Goal: Task Accomplishment & Management: Manage account settings

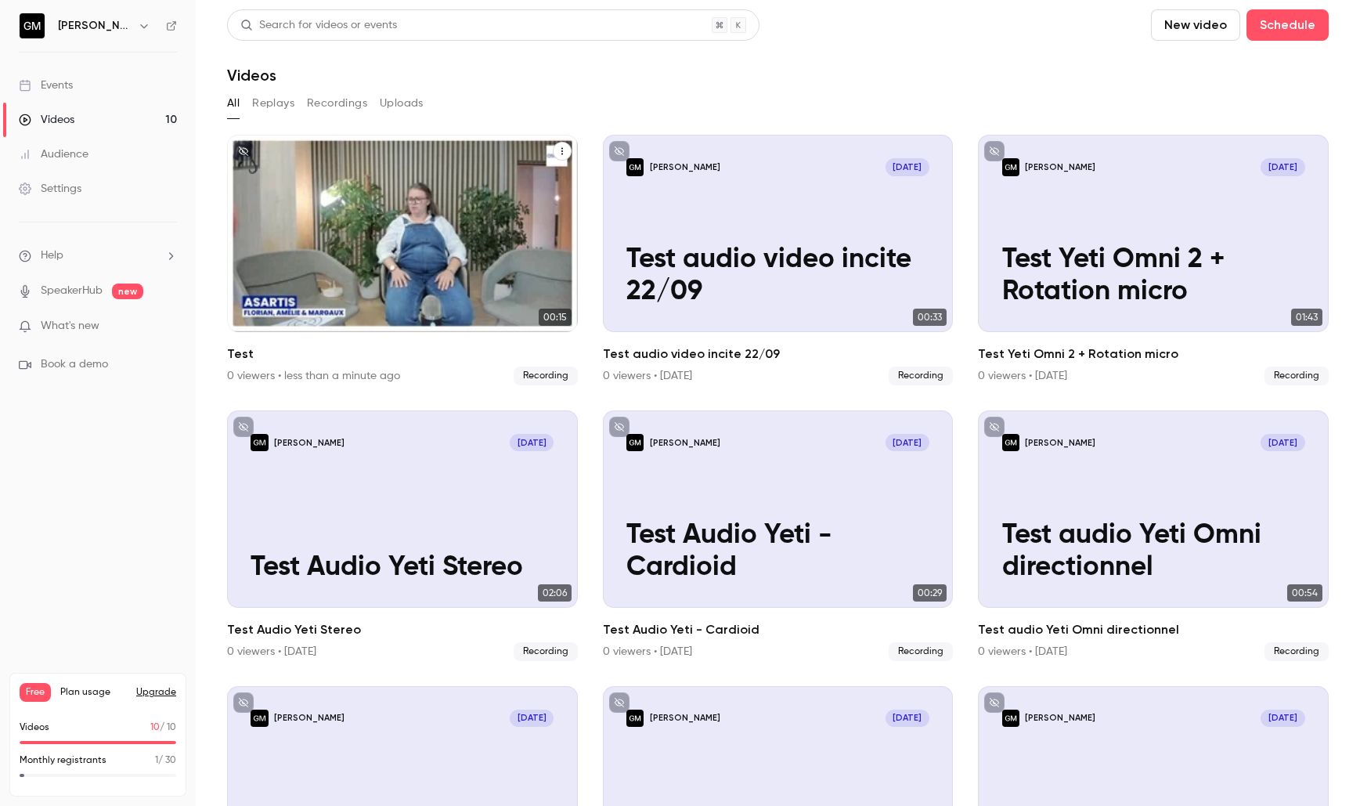
click at [477, 222] on div "[PERSON_NAME] [DATE] Test" at bounding box center [402, 233] width 351 height 197
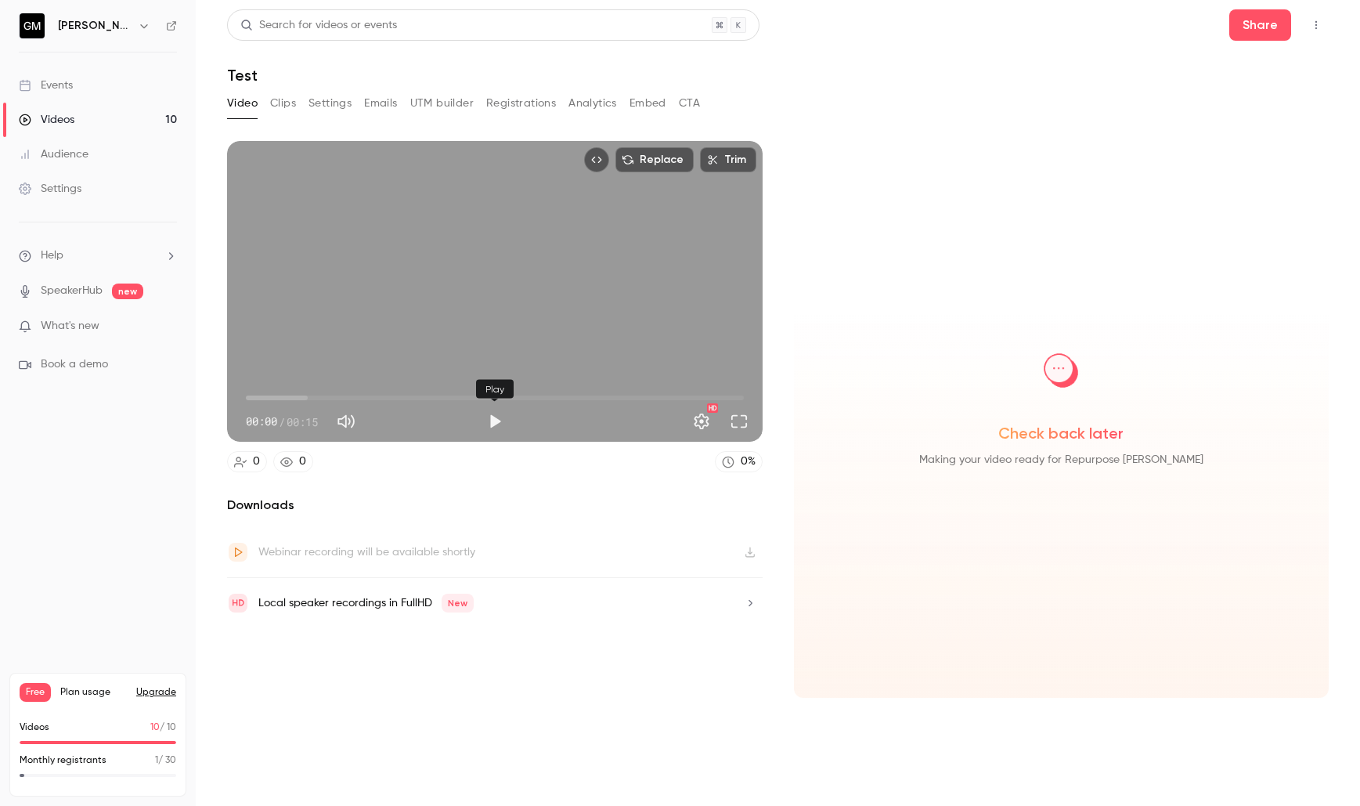
click at [491, 420] on button "Play" at bounding box center [494, 421] width 31 height 31
click at [480, 397] on span "00:05" at bounding box center [495, 397] width 498 height 25
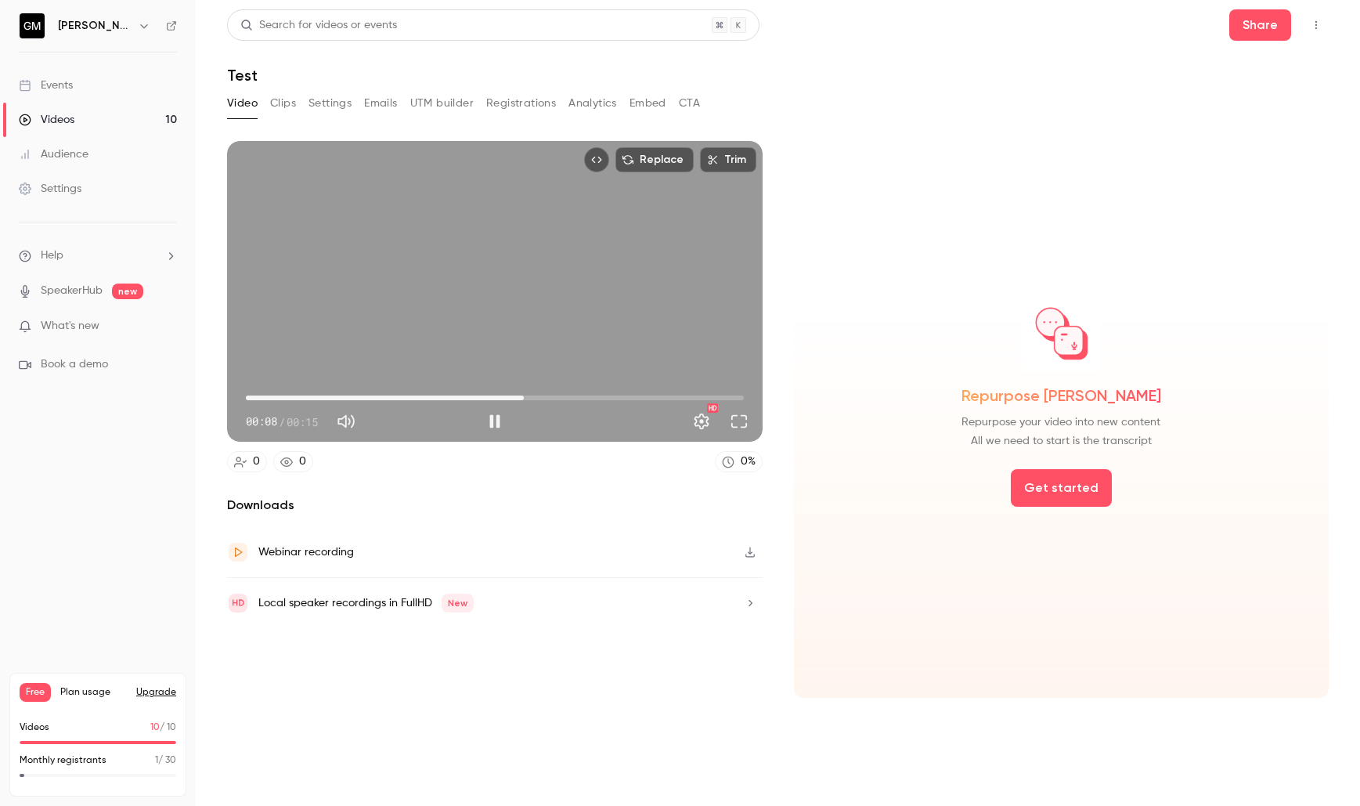
click at [525, 397] on span "00:08" at bounding box center [495, 397] width 498 height 25
click at [577, 397] on span "00:09" at bounding box center [495, 397] width 498 height 25
click at [494, 419] on button "Pause" at bounding box center [494, 421] width 31 height 31
type input "****"
click at [84, 128] on link "Videos 10" at bounding box center [98, 120] width 196 height 34
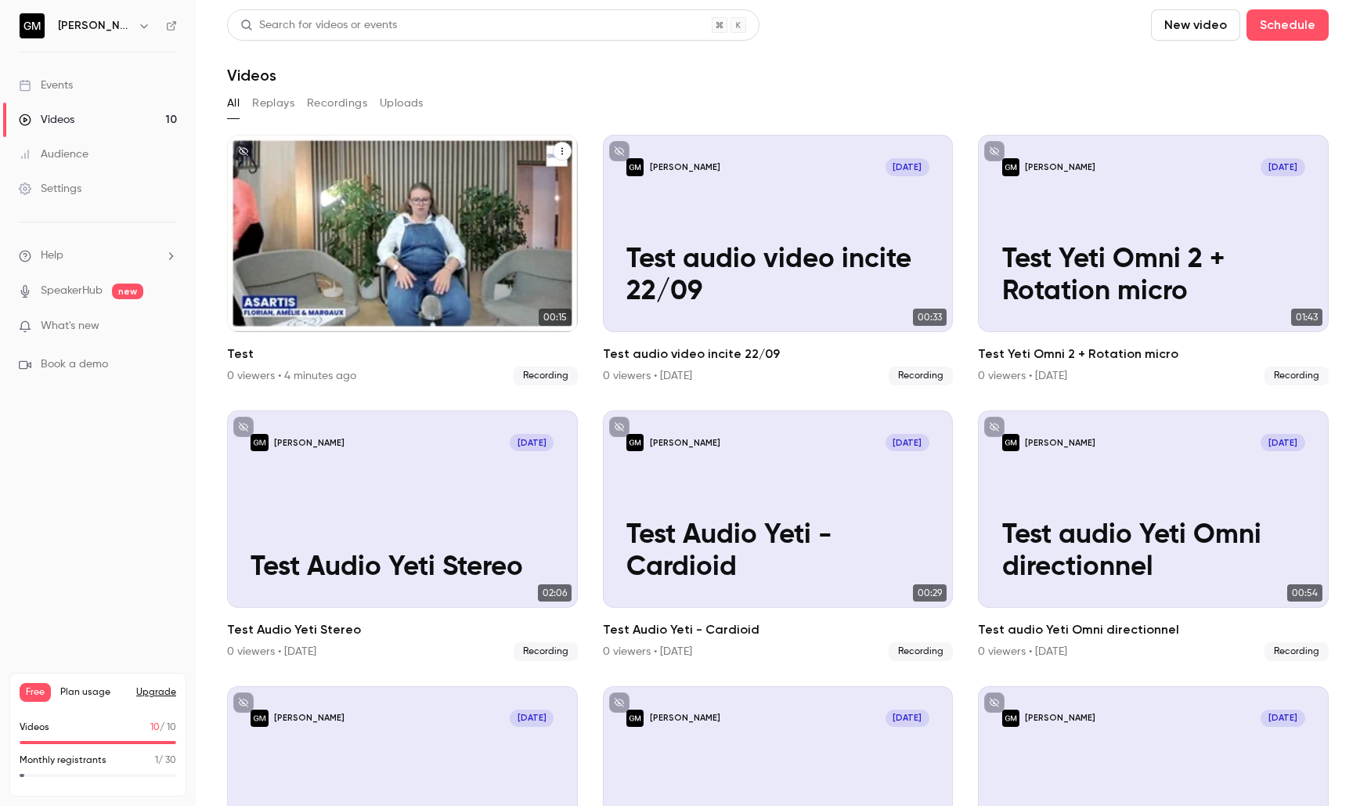
click at [566, 148] on icon "Test" at bounding box center [562, 150] width 9 height 9
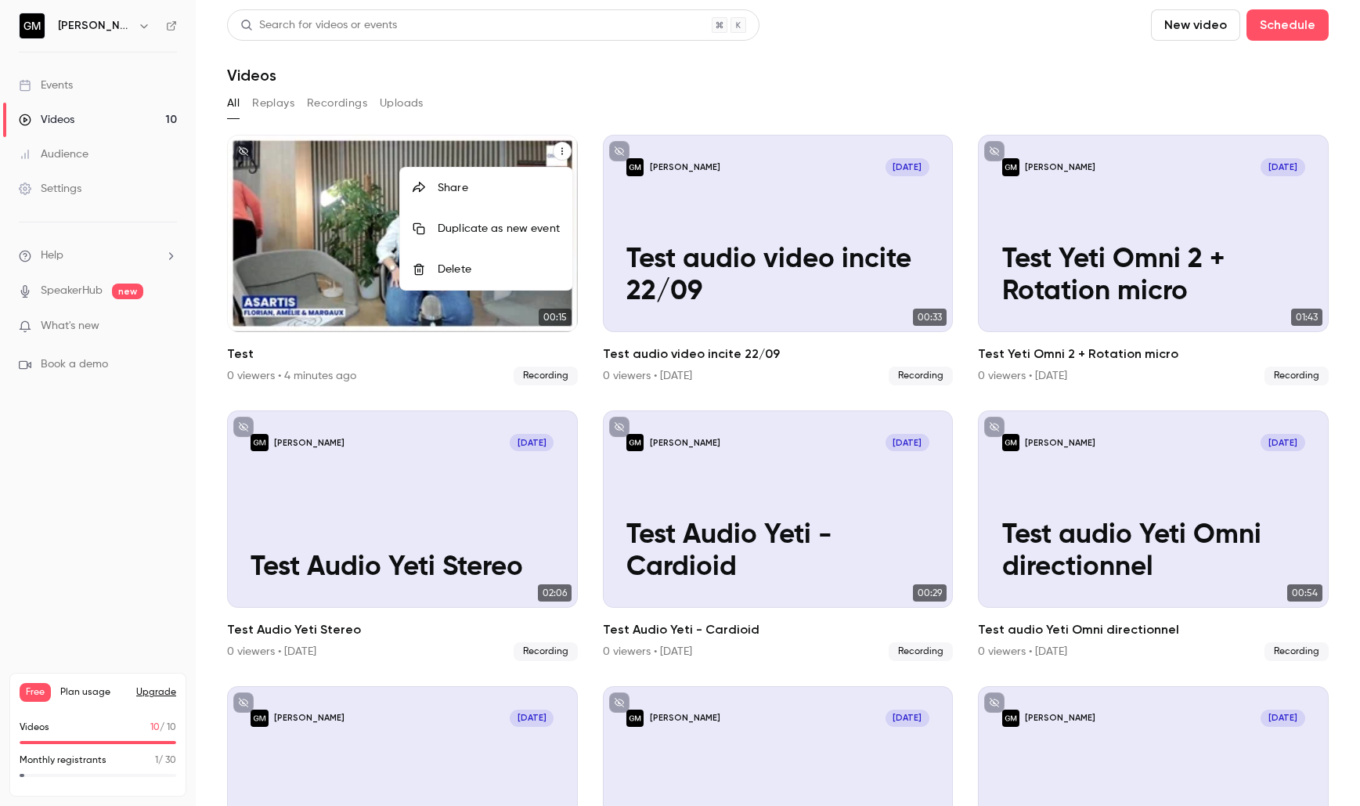
click at [512, 256] on li "Delete" at bounding box center [486, 269] width 172 height 41
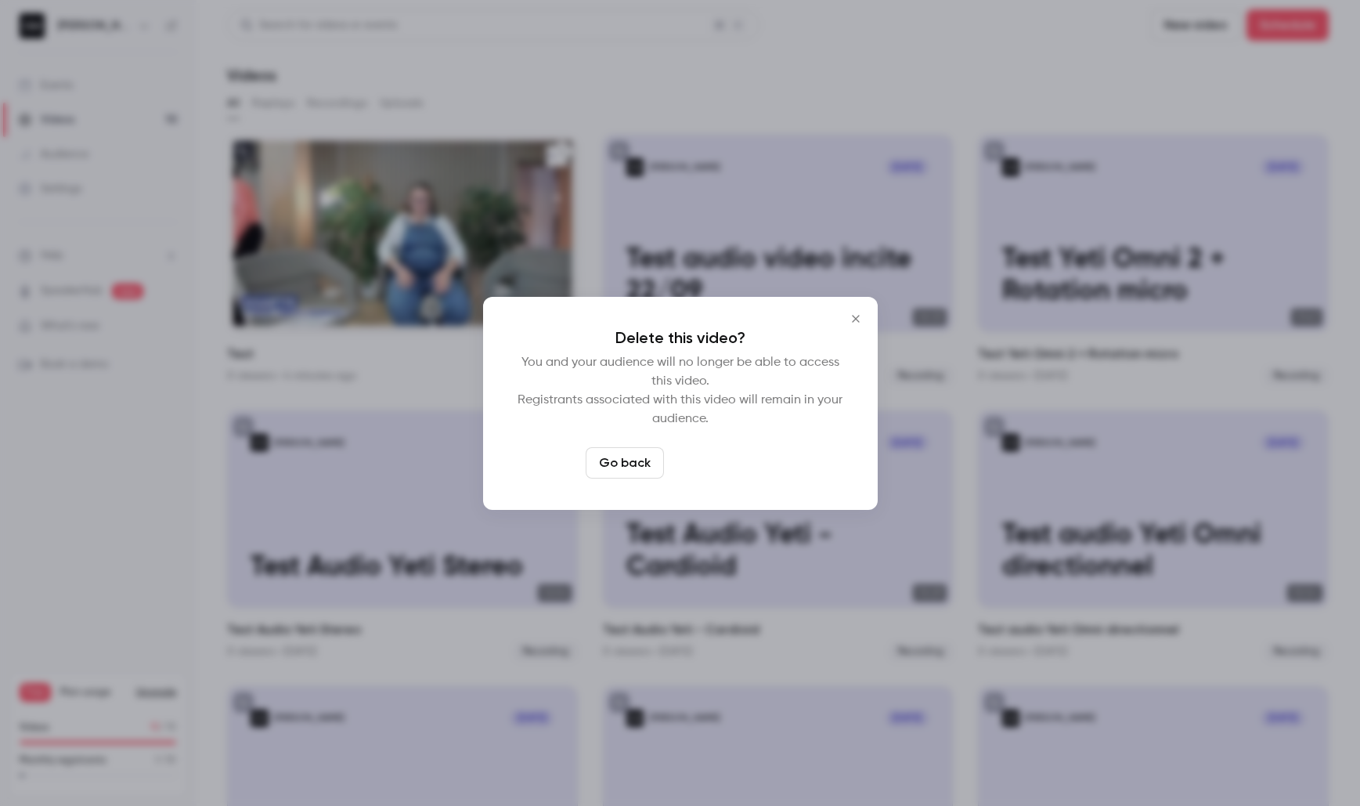
click at [758, 464] on button "Delete video" at bounding box center [722, 462] width 104 height 31
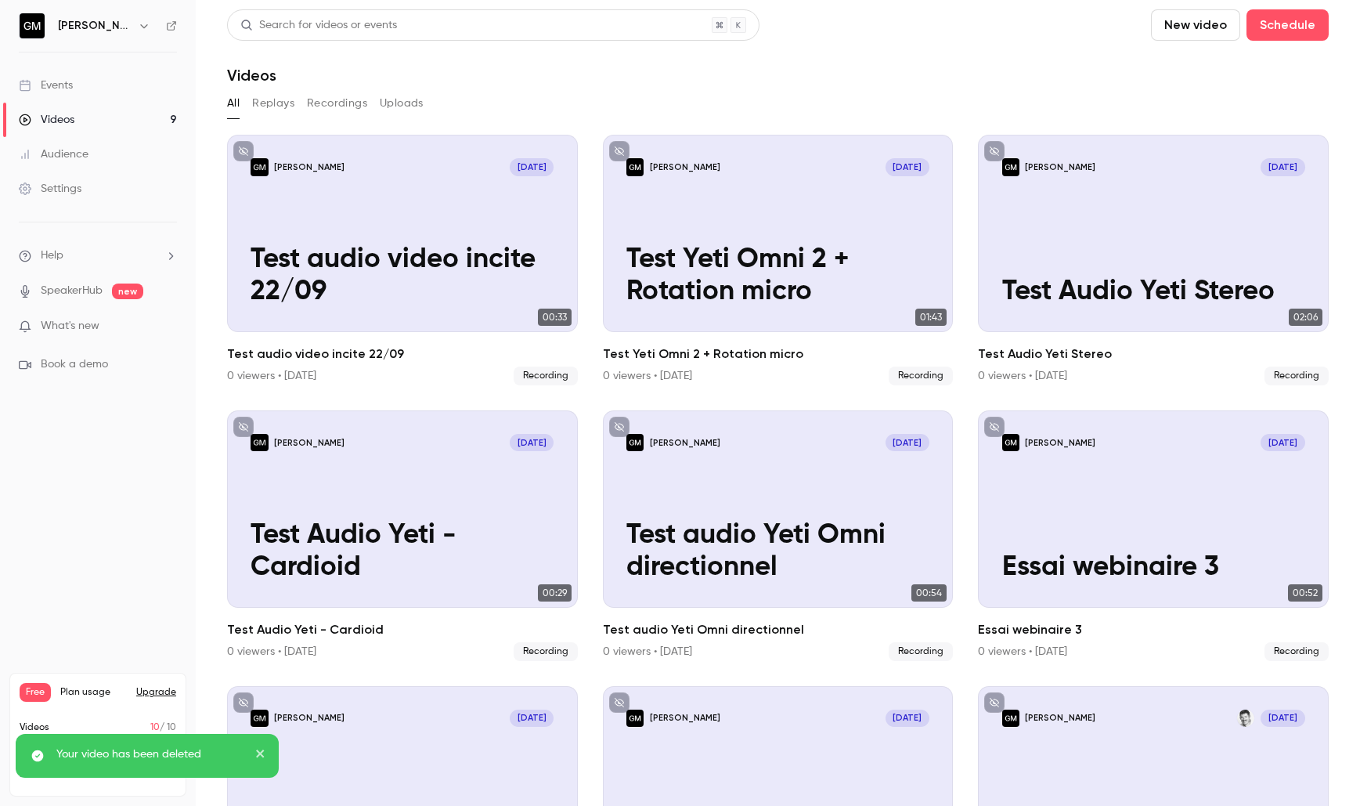
click at [268, 759] on div "Your video has been deleted" at bounding box center [147, 756] width 263 height 44
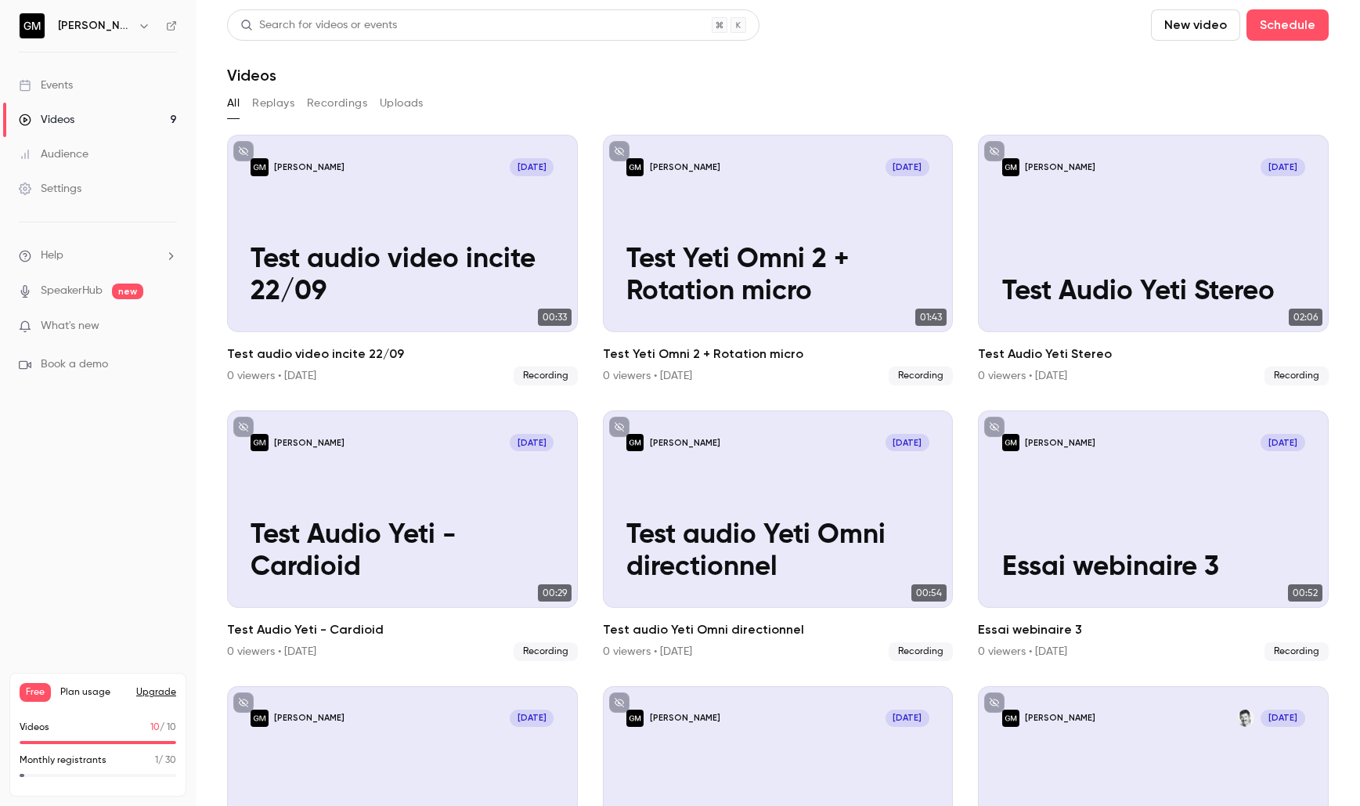
click at [1151, 34] on button "New video" at bounding box center [1195, 24] width 89 height 31
click at [1024, 78] on li "Record" at bounding box center [1054, 68] width 169 height 41
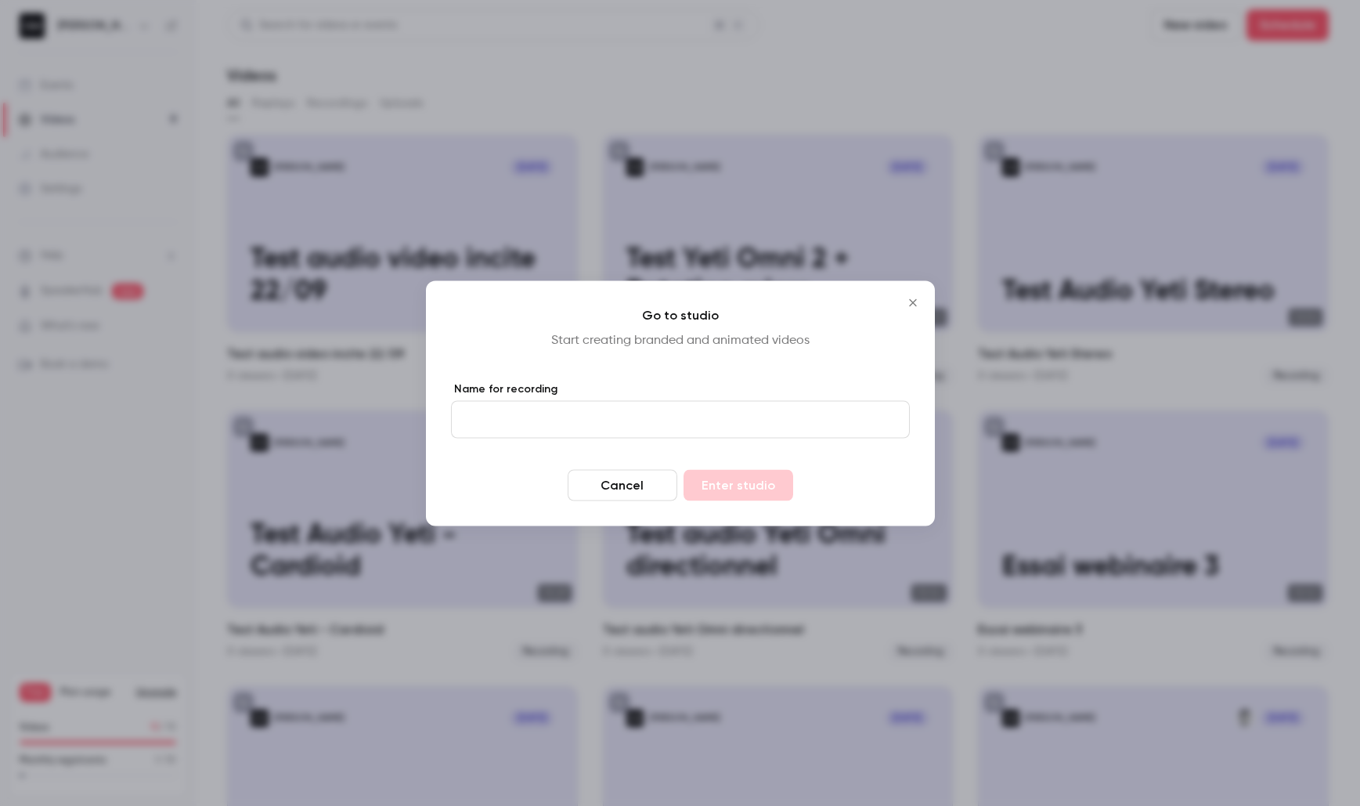
click at [919, 306] on icon "Close" at bounding box center [913, 302] width 19 height 13
